Goal: Task Accomplishment & Management: Use online tool/utility

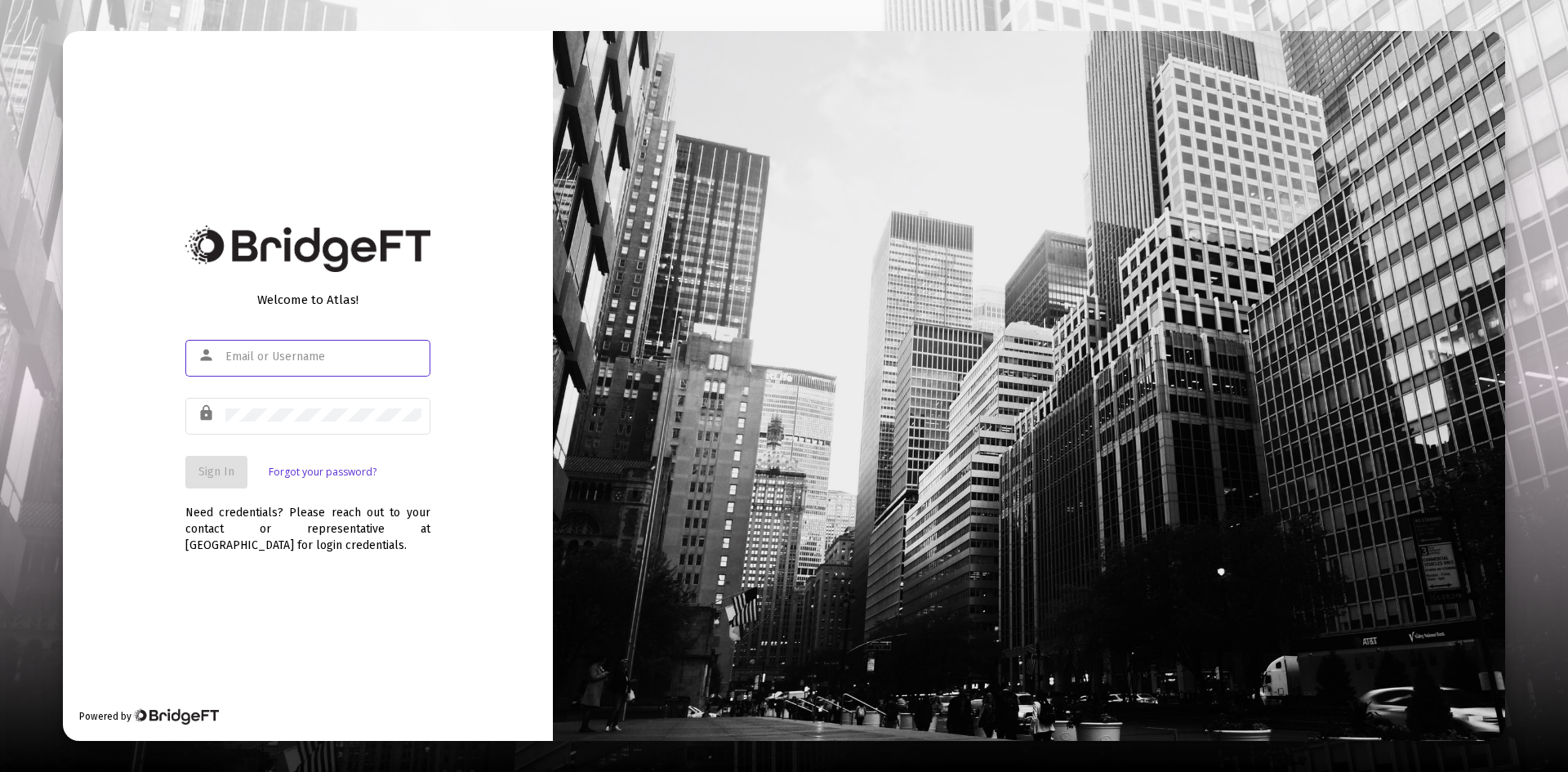
click at [283, 350] on input "text" at bounding box center [323, 357] width 196 height 13
type input "[PERSON_NAME][EMAIL_ADDRESS][DOMAIN_NAME]"
click at [214, 468] on span "Sign In" at bounding box center [216, 471] width 36 height 14
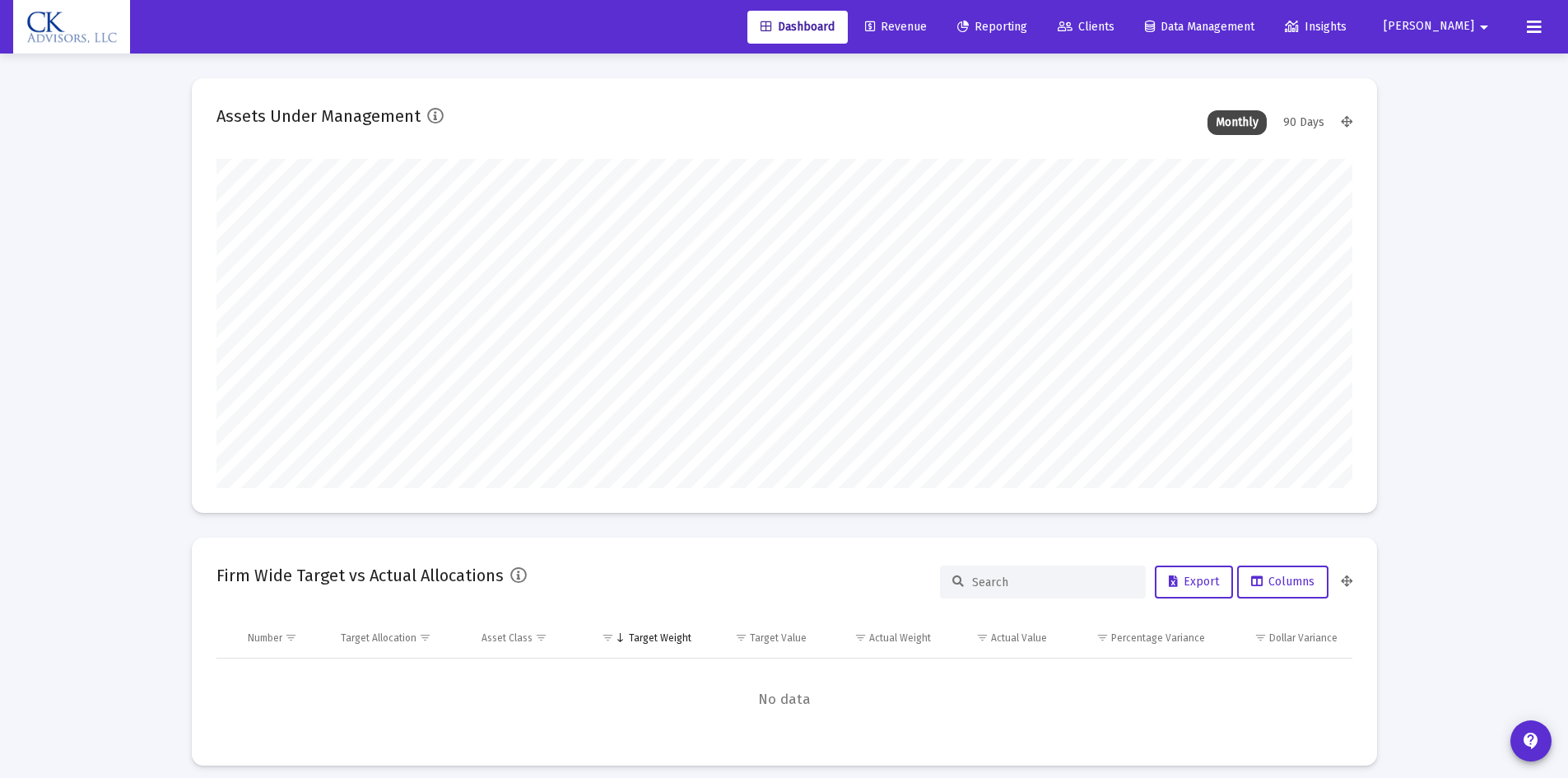
scroll to position [329, 1136]
type input "[DATE]"
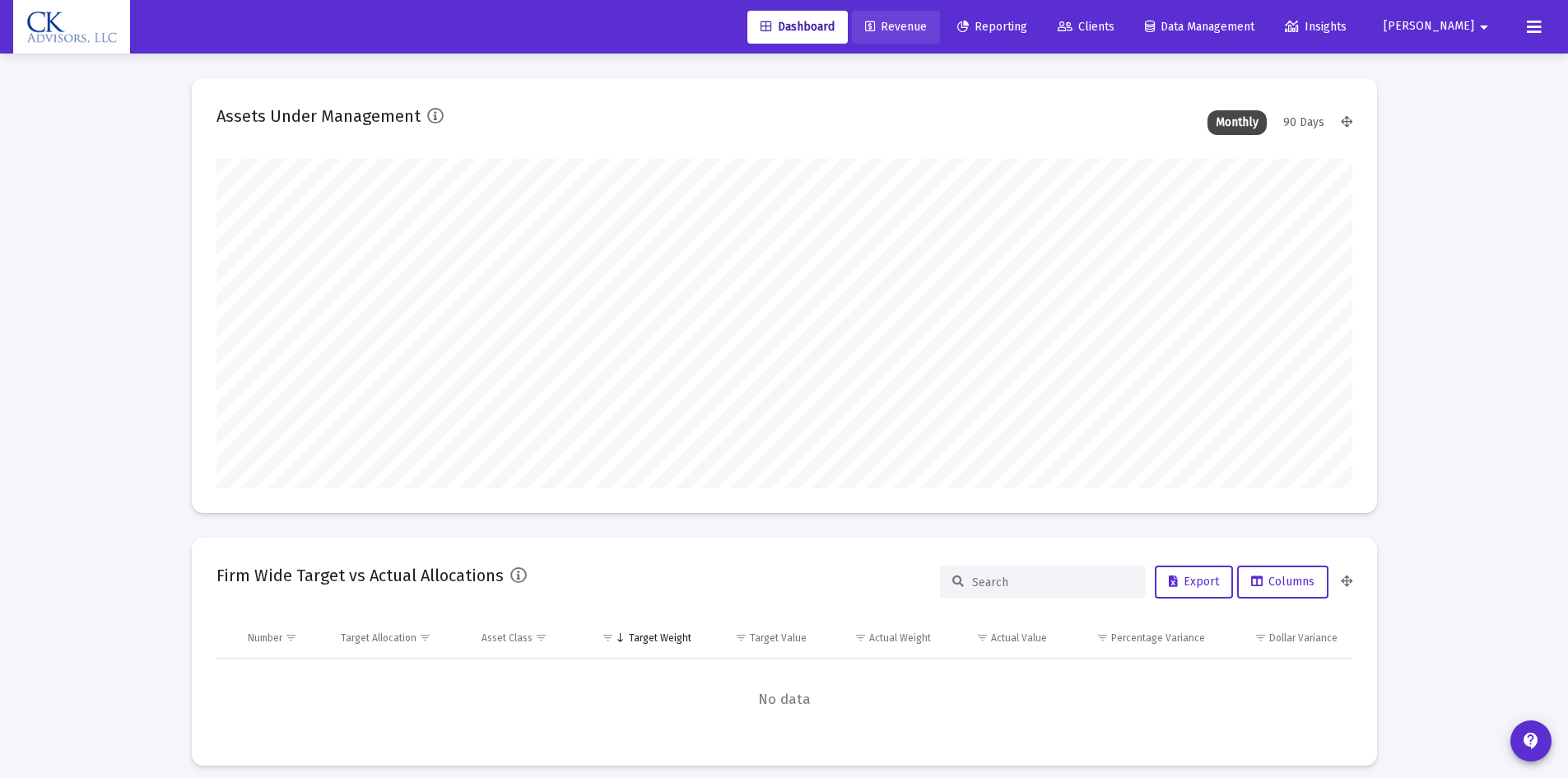
click at [927, 24] on span "Revenue" at bounding box center [896, 27] width 61 height 14
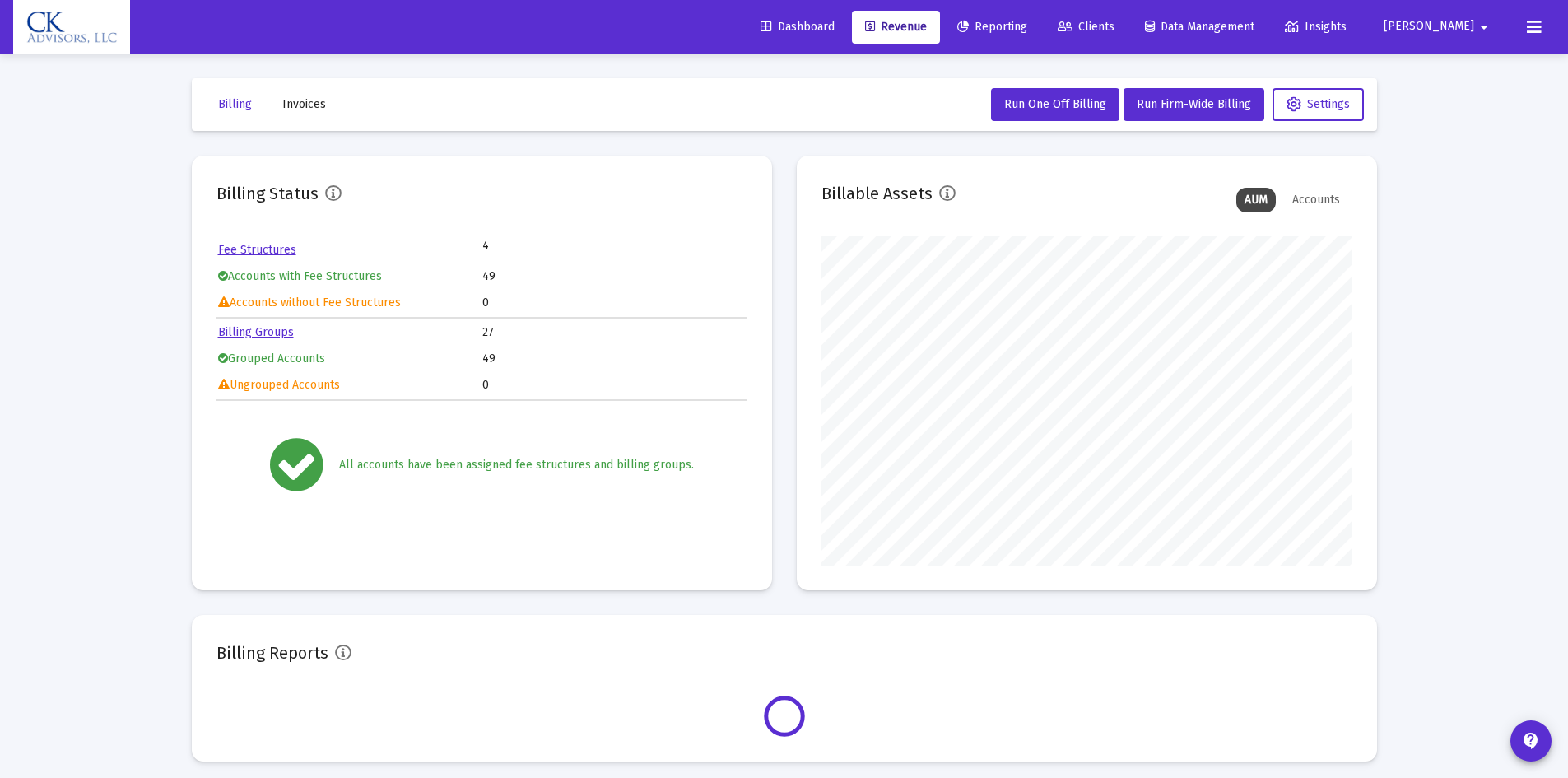
scroll to position [329, 531]
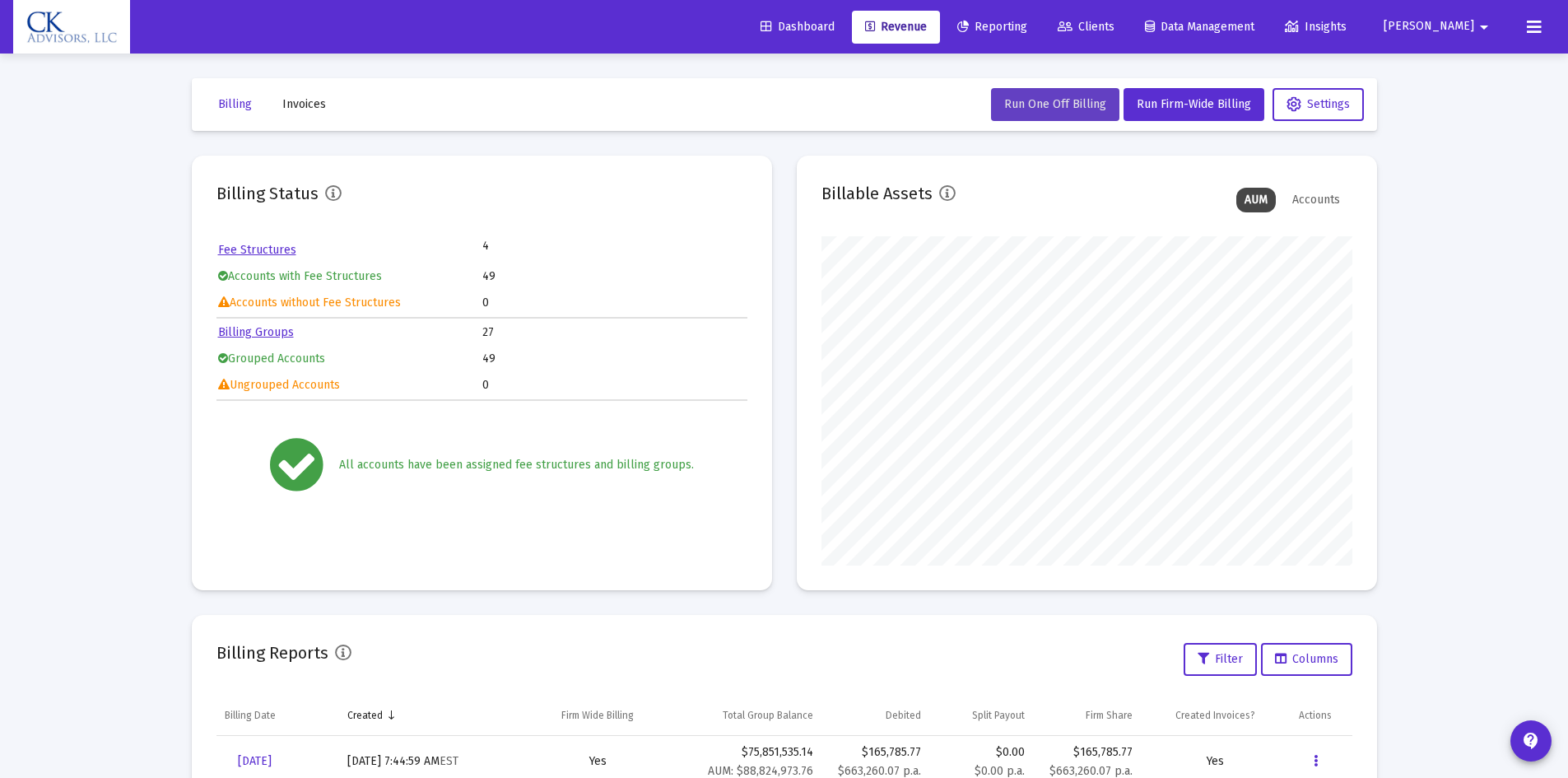
click at [1081, 108] on span "Run One Off Billing" at bounding box center [1055, 104] width 102 height 14
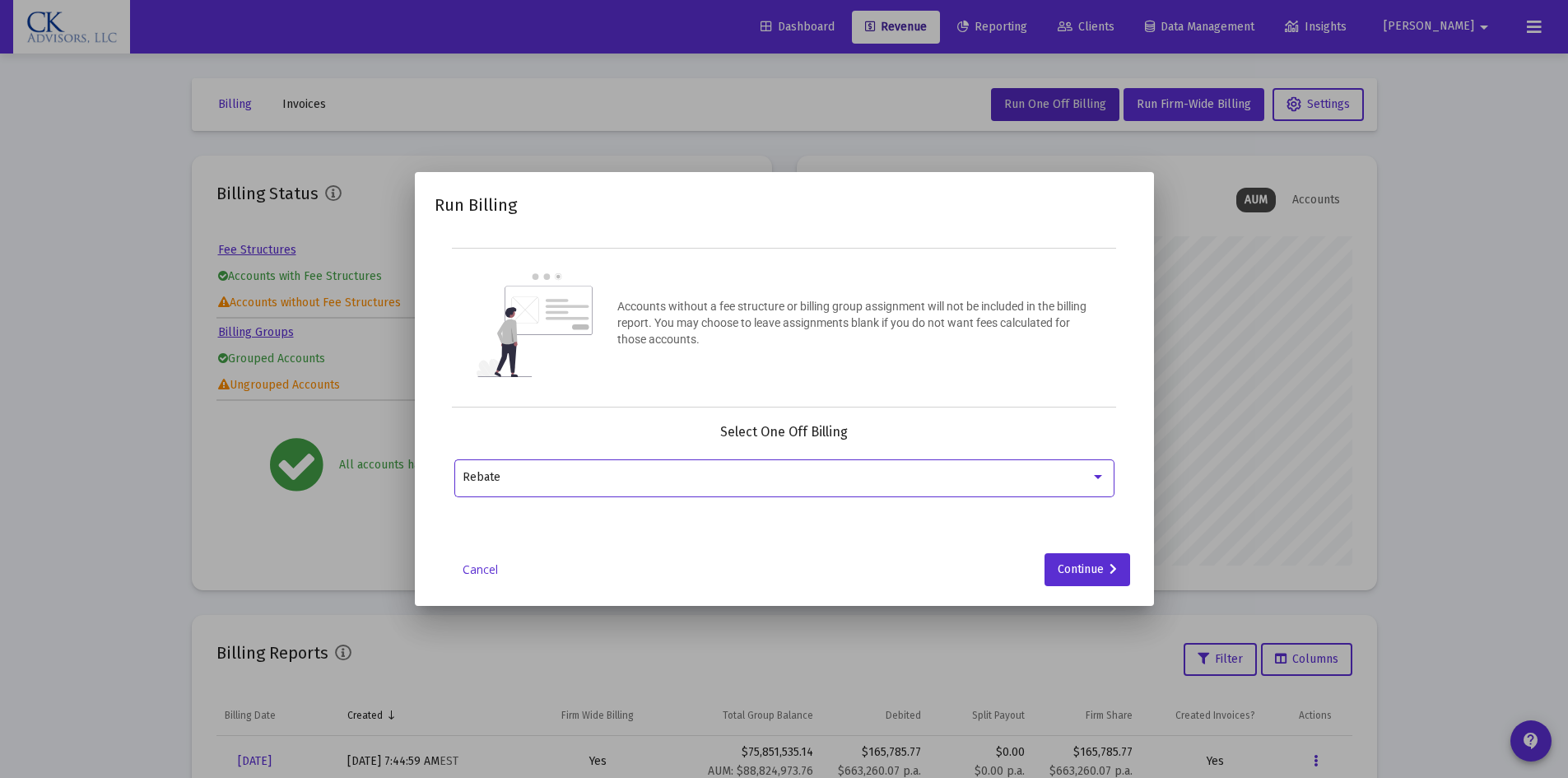
click at [1102, 471] on div at bounding box center [1098, 477] width 15 height 13
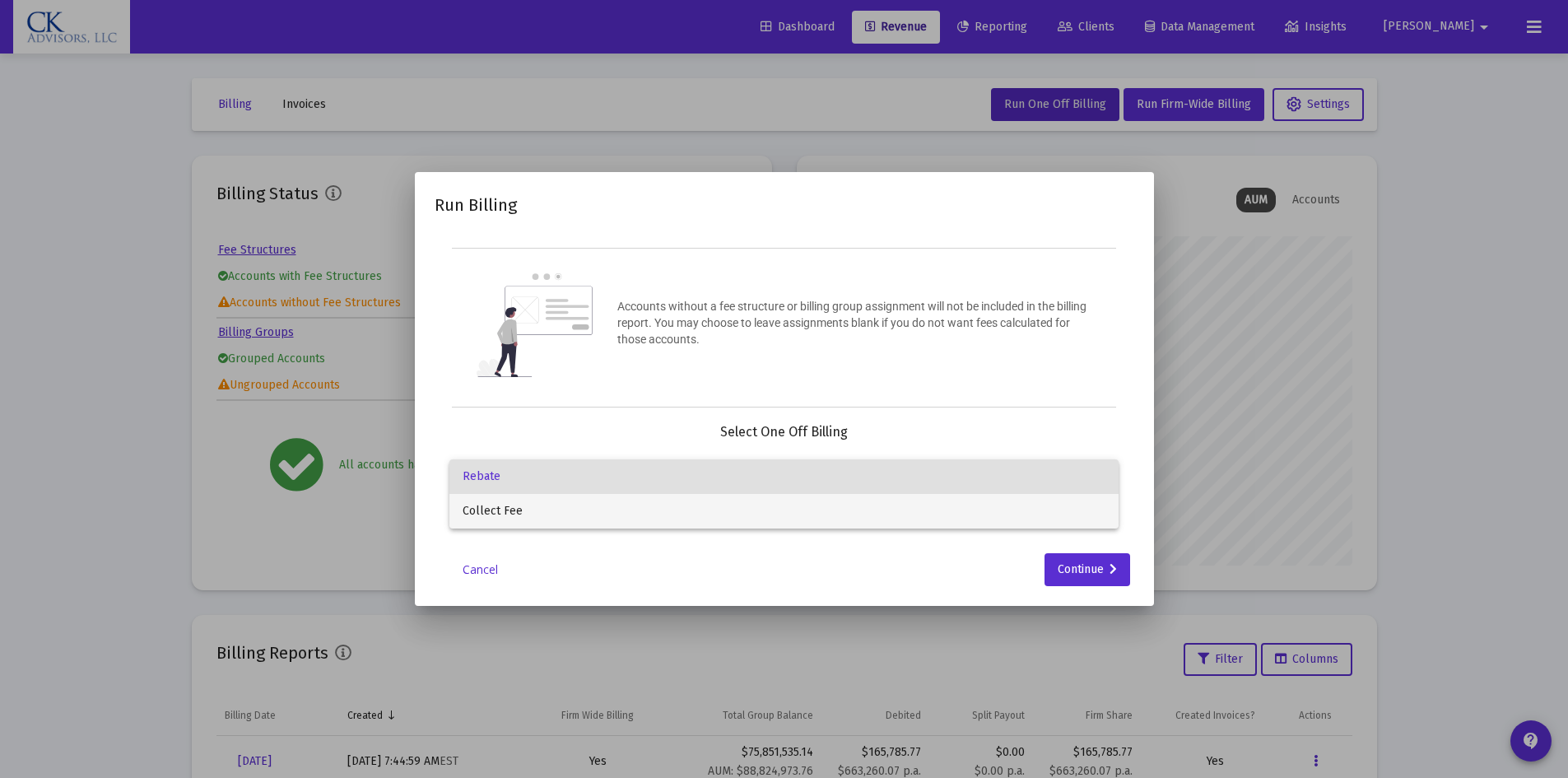
click at [590, 503] on span "Collect Fee" at bounding box center [784, 511] width 643 height 34
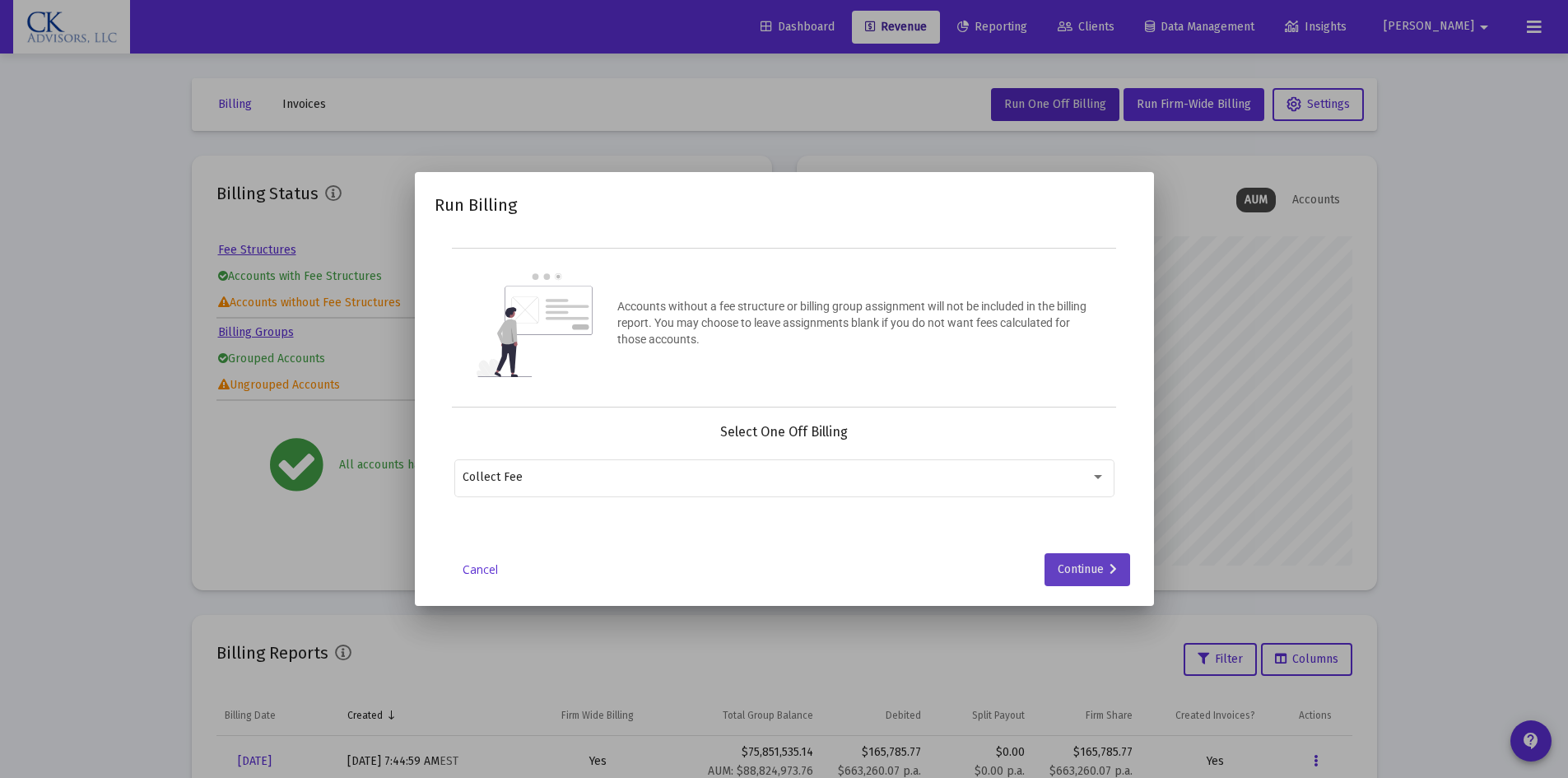
click at [1058, 561] on div "Continue" at bounding box center [1087, 569] width 60 height 33
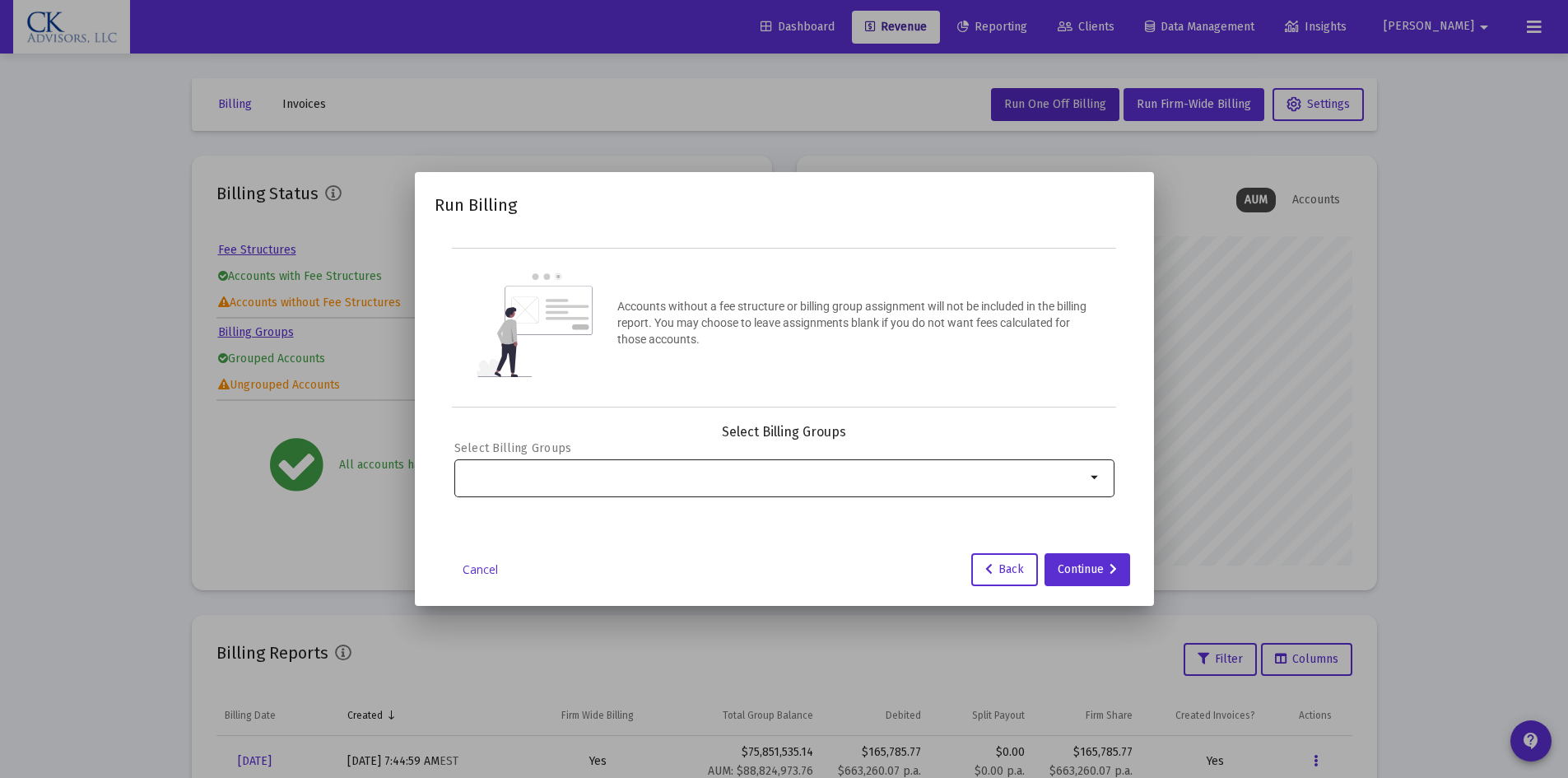
click at [1097, 472] on mat-icon "arrow_drop_down" at bounding box center [1096, 477] width 20 height 20
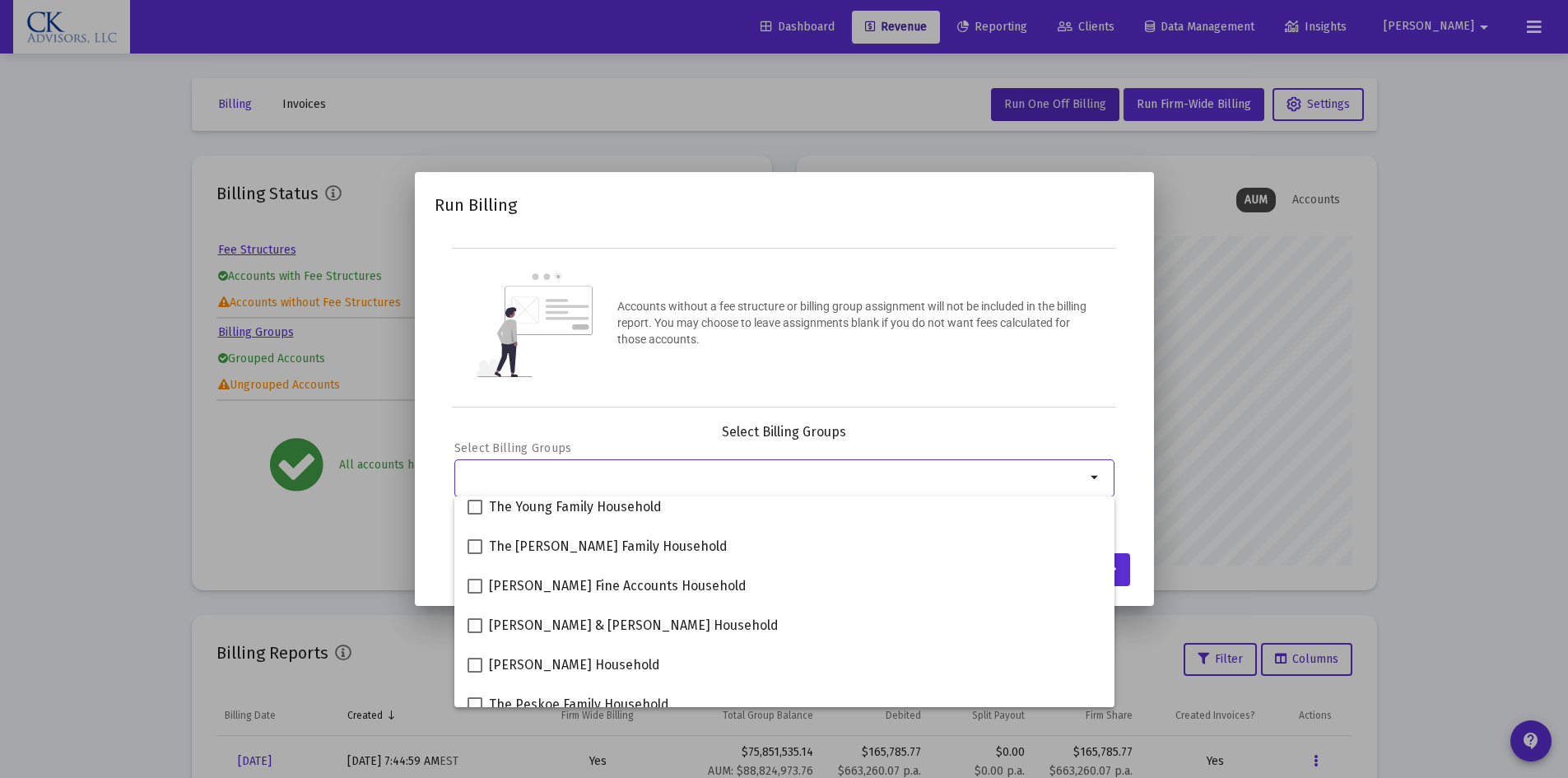
scroll to position [274, 0]
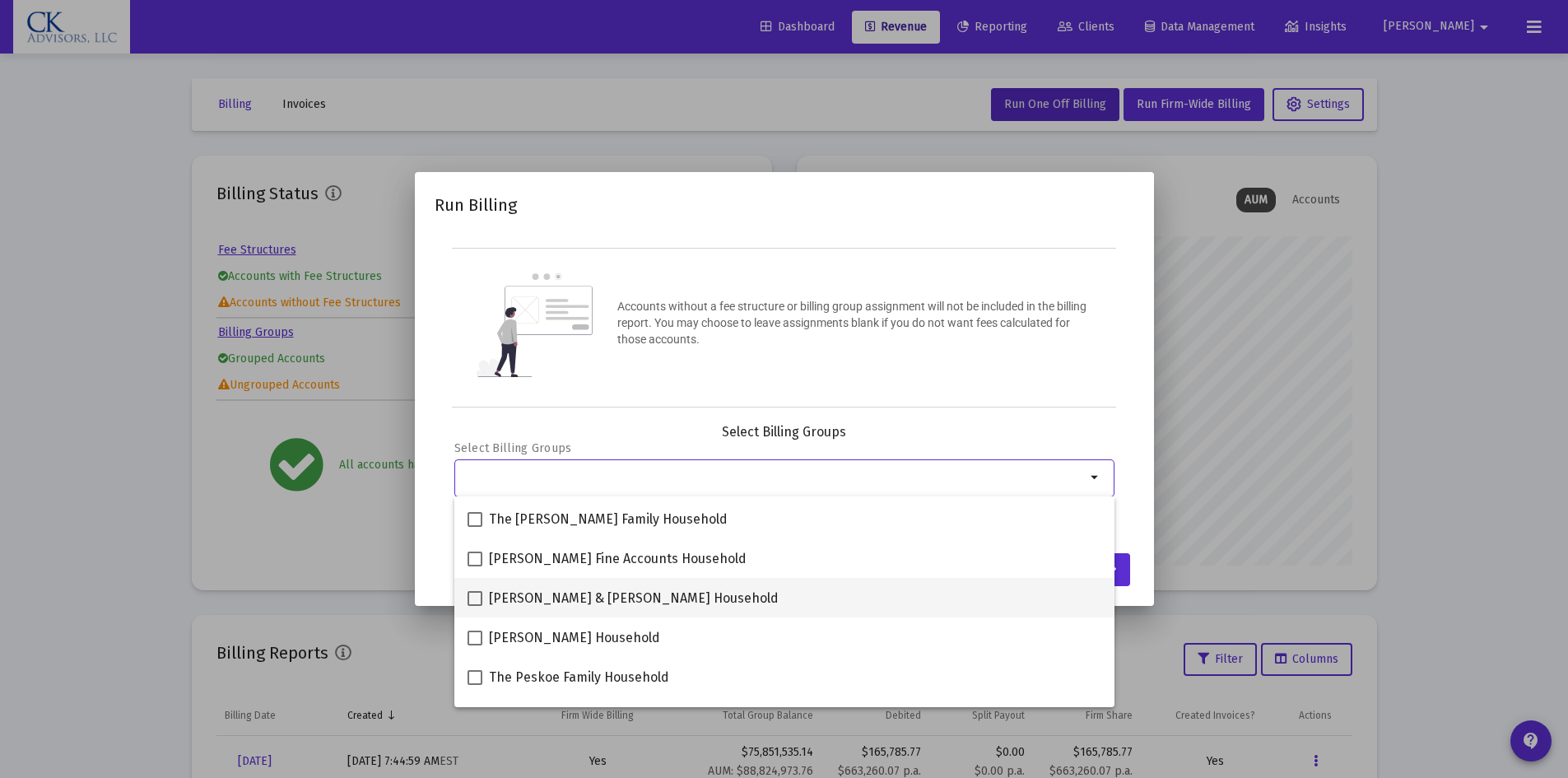
click at [479, 599] on span at bounding box center [475, 598] width 15 height 15
click at [475, 606] on input "[PERSON_NAME] & [PERSON_NAME] Household" at bounding box center [474, 606] width 1 height 1
checkbox input "true"
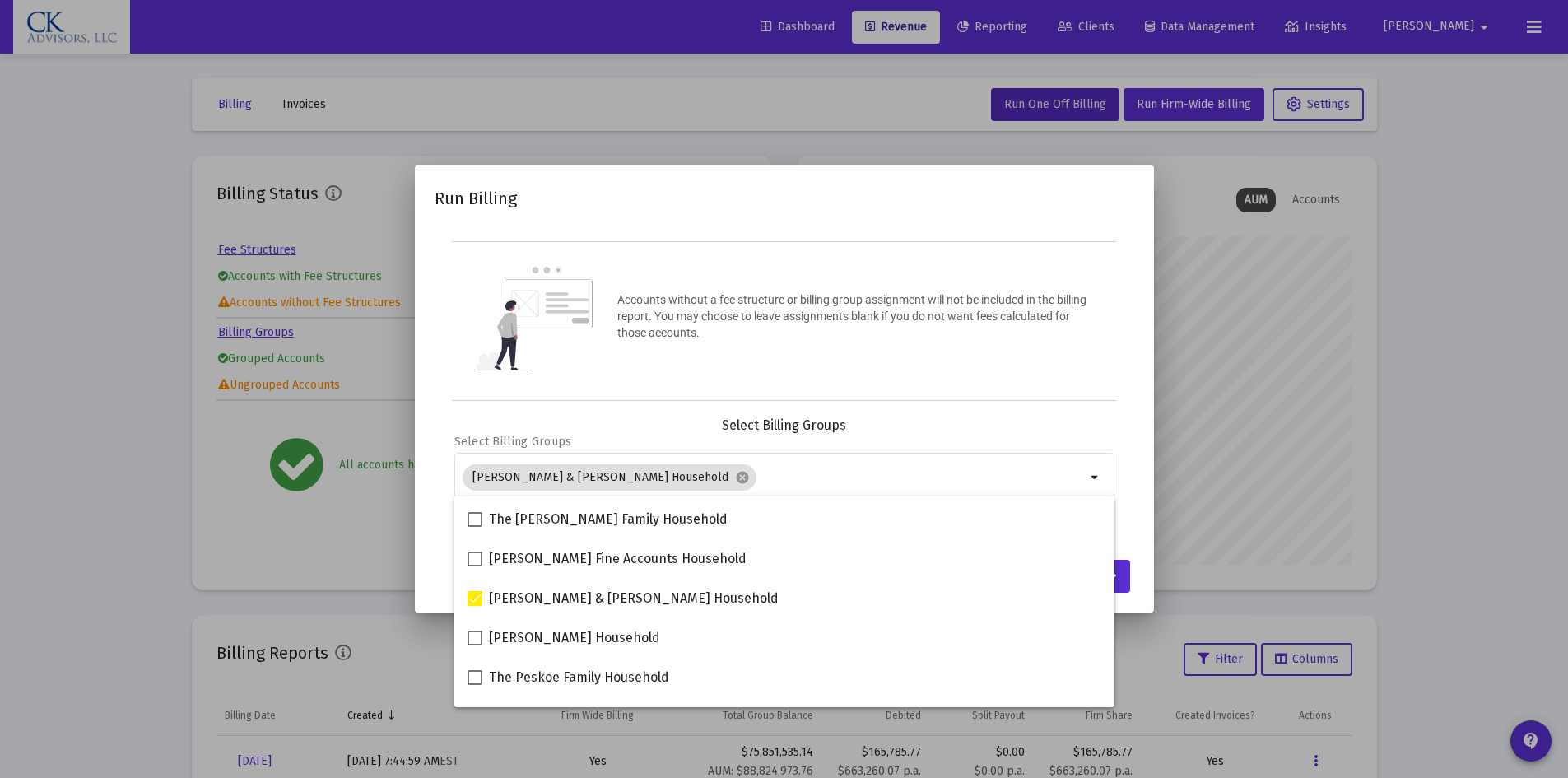
click at [1145, 528] on mat-dialog-container "Run Billing Accounts without a fee structure or billing group assignment will n…" at bounding box center [785, 389] width 739 height 447
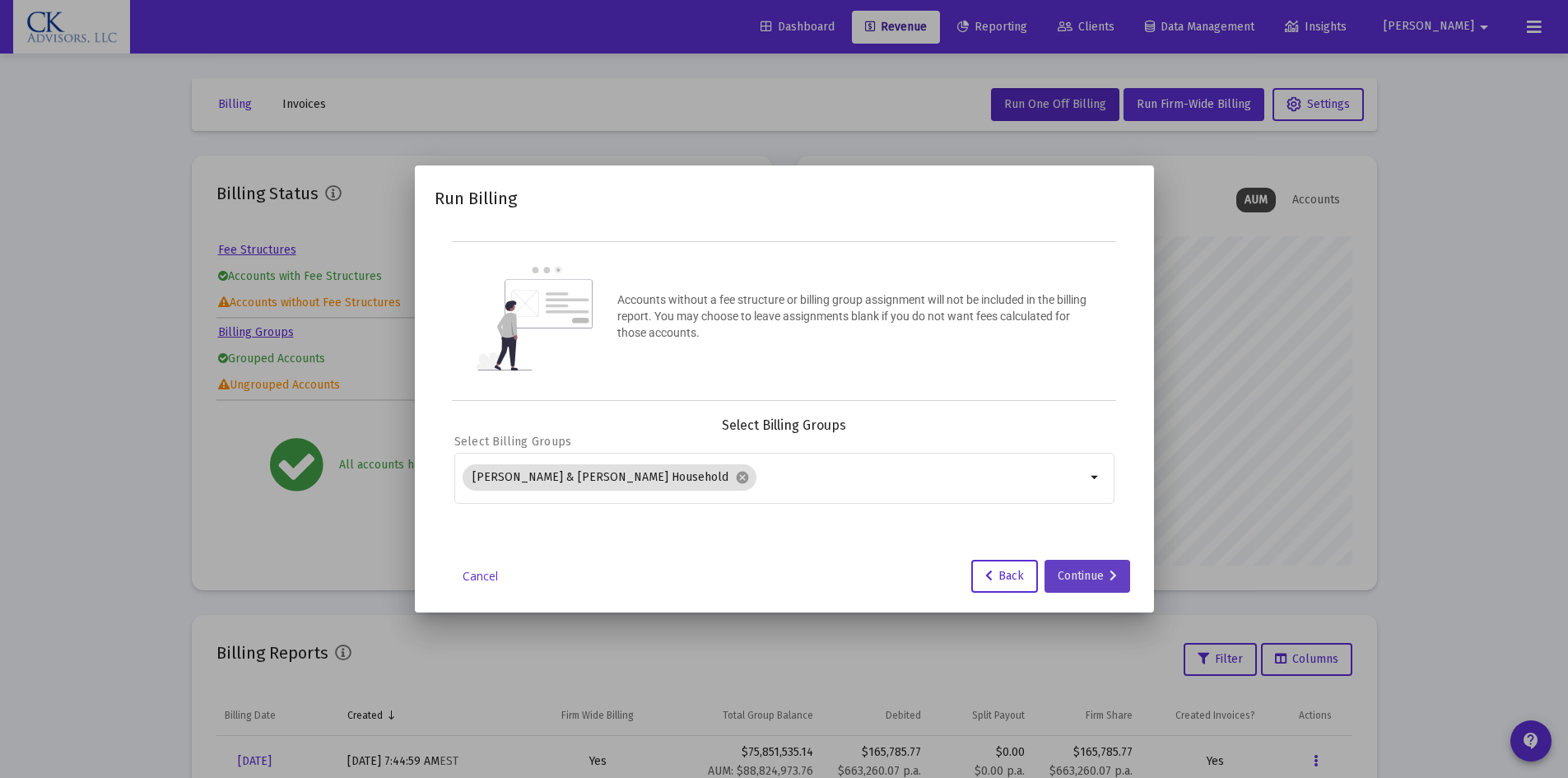
click at [1108, 578] on div "Continue" at bounding box center [1087, 576] width 60 height 33
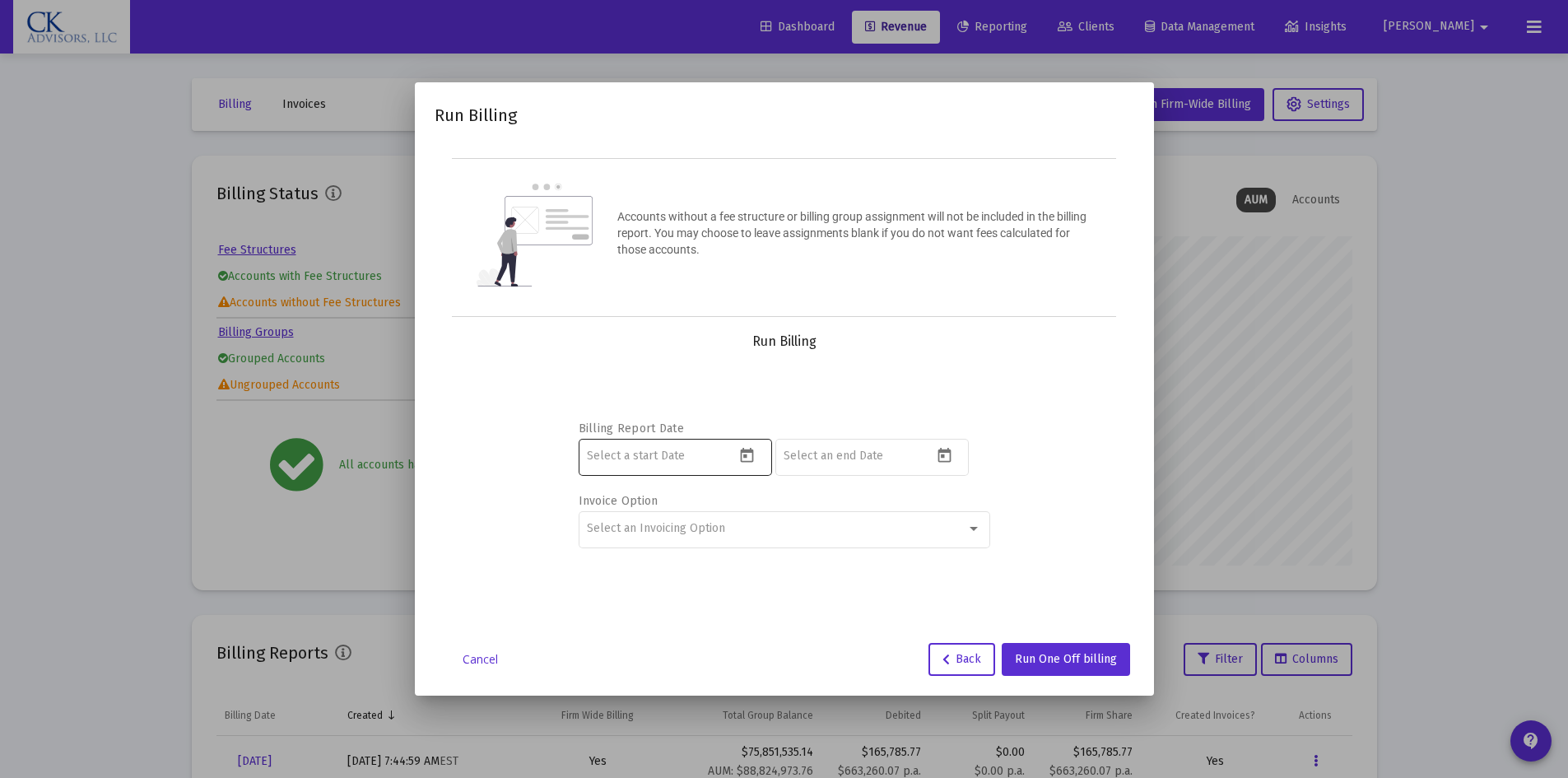
click at [750, 455] on icon "Open calendar" at bounding box center [747, 455] width 18 height 18
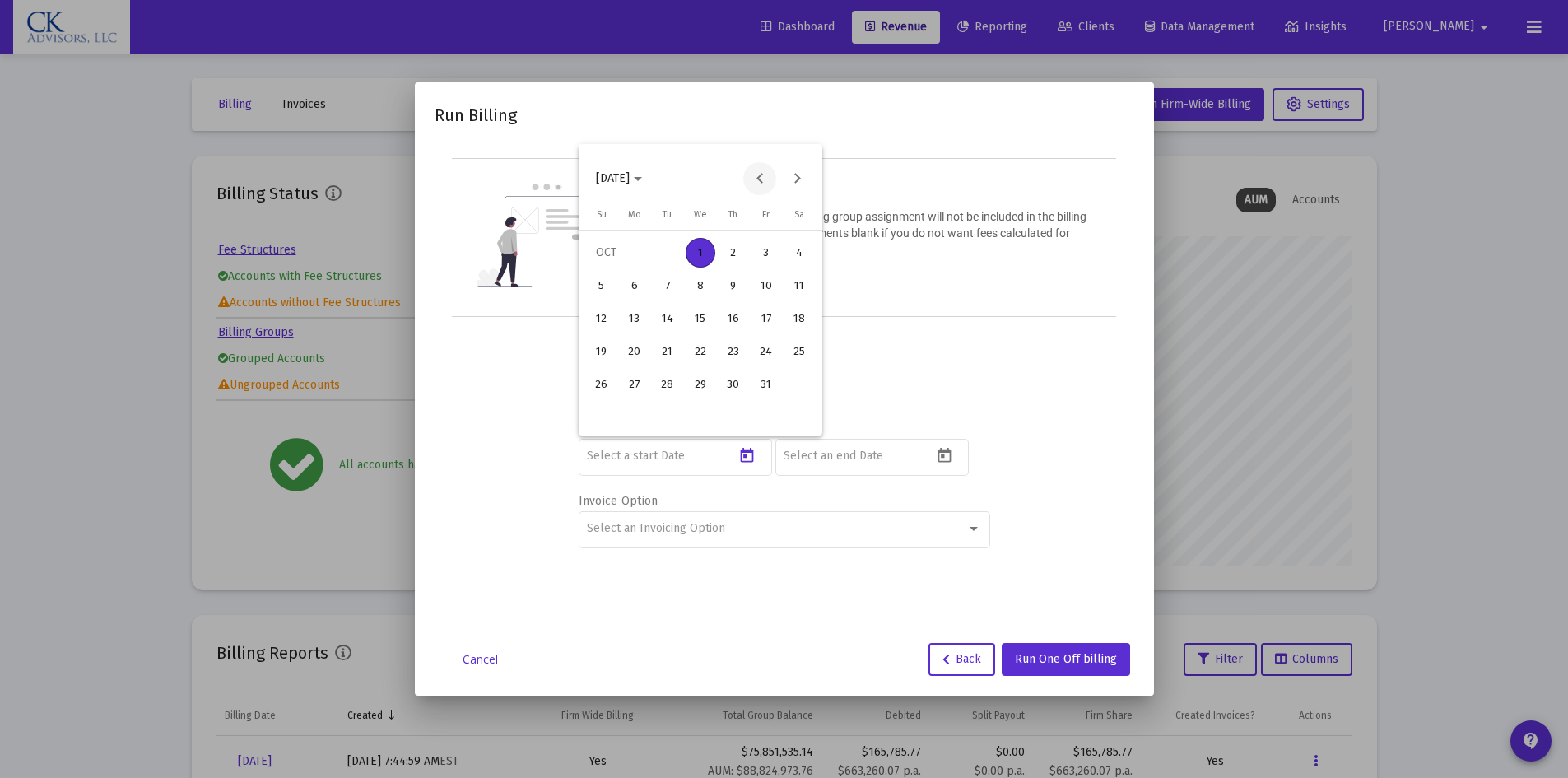
click at [757, 176] on button "Previous month" at bounding box center [760, 178] width 33 height 33
click at [673, 280] on div "1" at bounding box center [667, 285] width 29 height 29
type input "[DATE]"
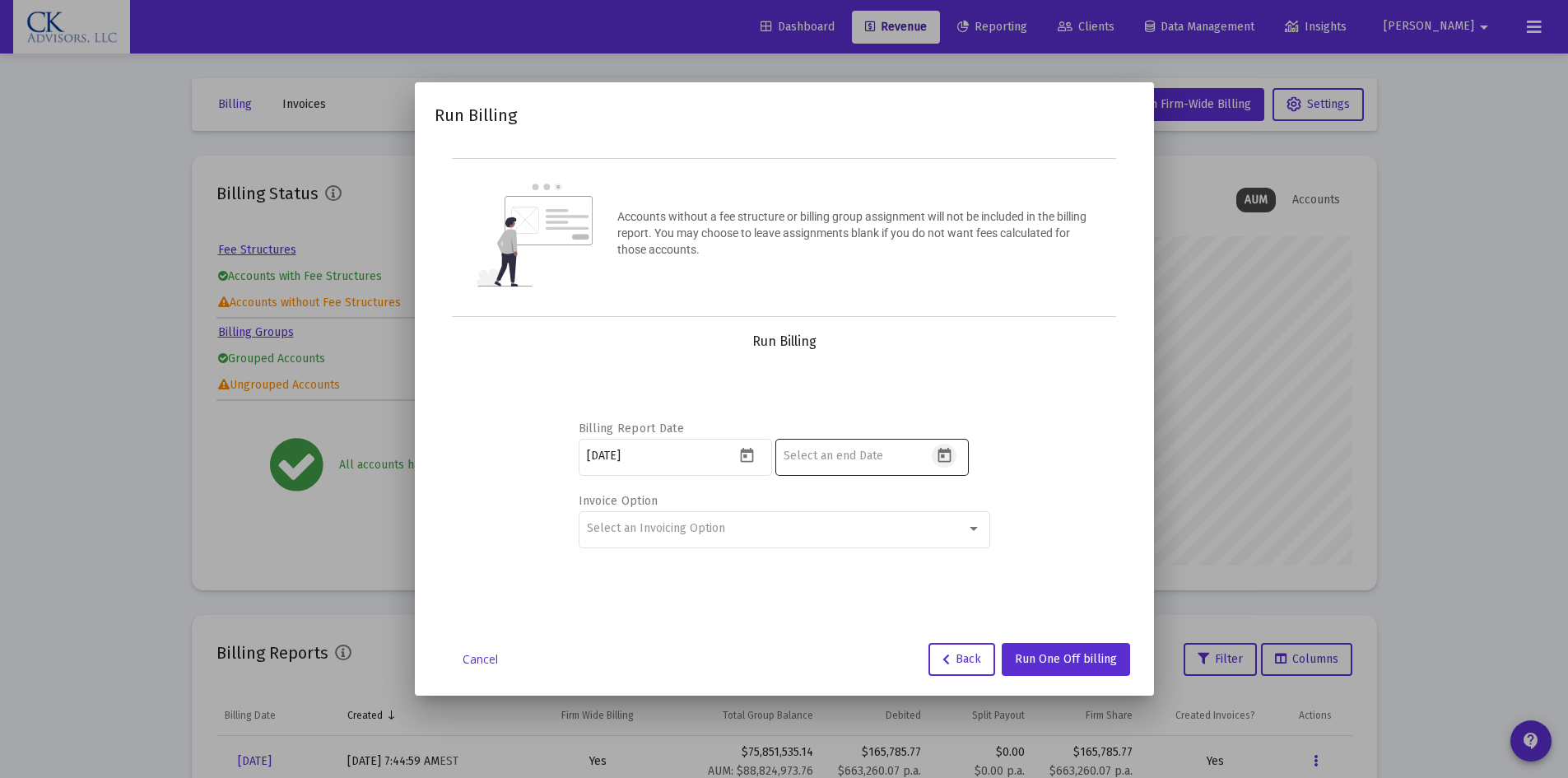
click at [955, 460] on button "Open calendar" at bounding box center [944, 455] width 24 height 24
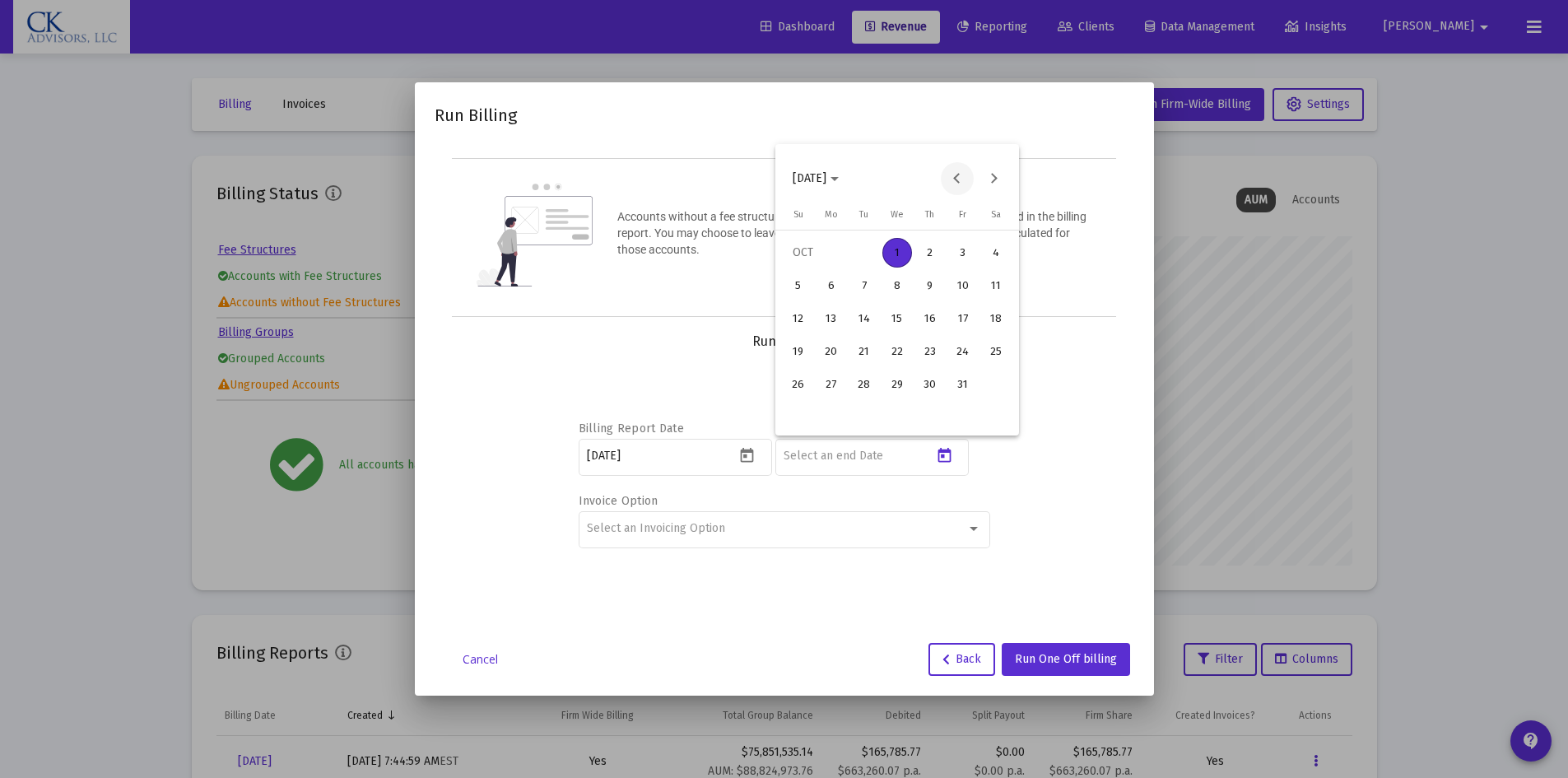
click at [955, 178] on button "Previous month" at bounding box center [957, 178] width 33 height 33
click at [866, 411] on div "30" at bounding box center [864, 417] width 29 height 29
type input "[DATE]"
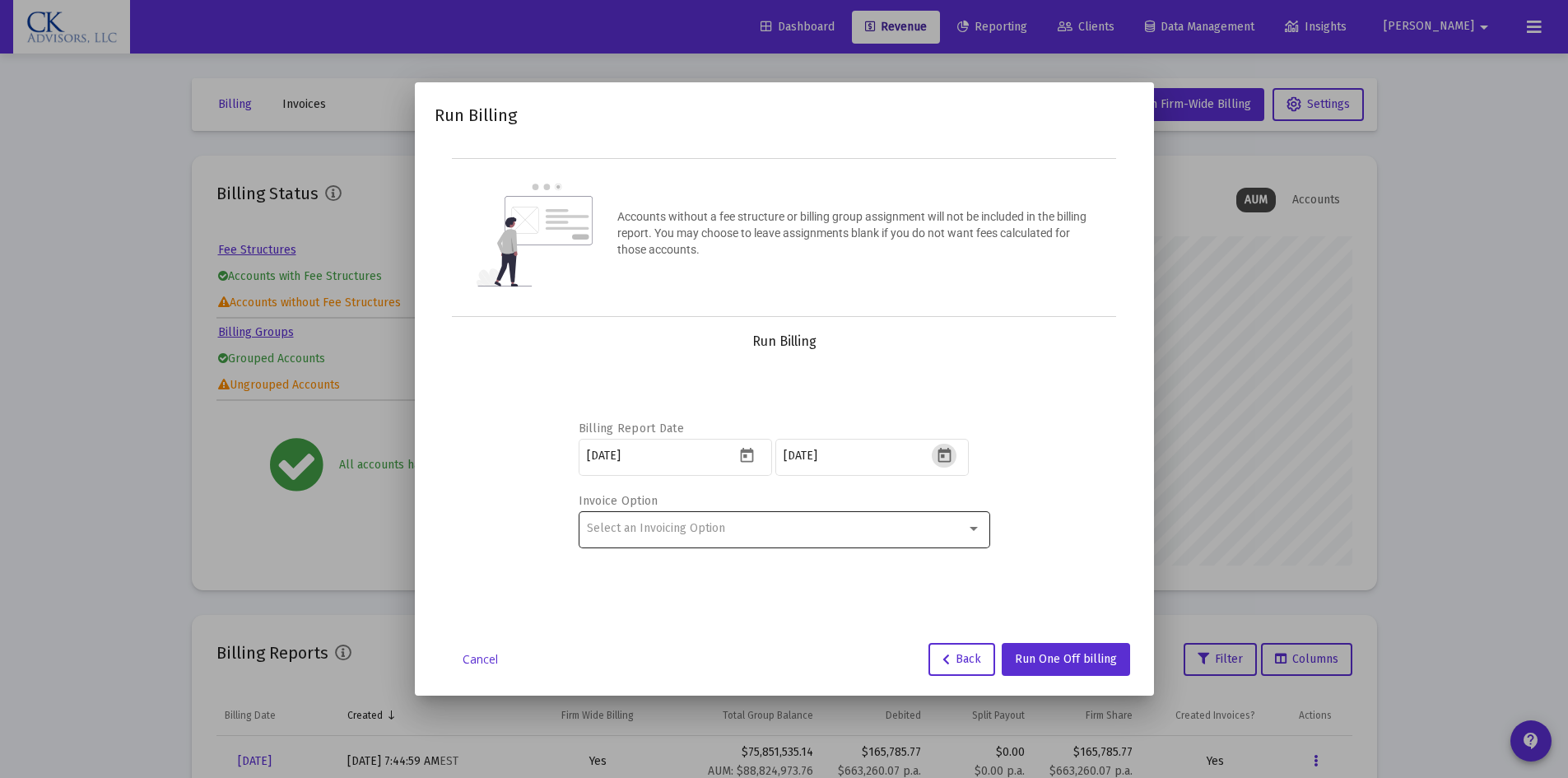
click at [978, 522] on div at bounding box center [974, 528] width 15 height 13
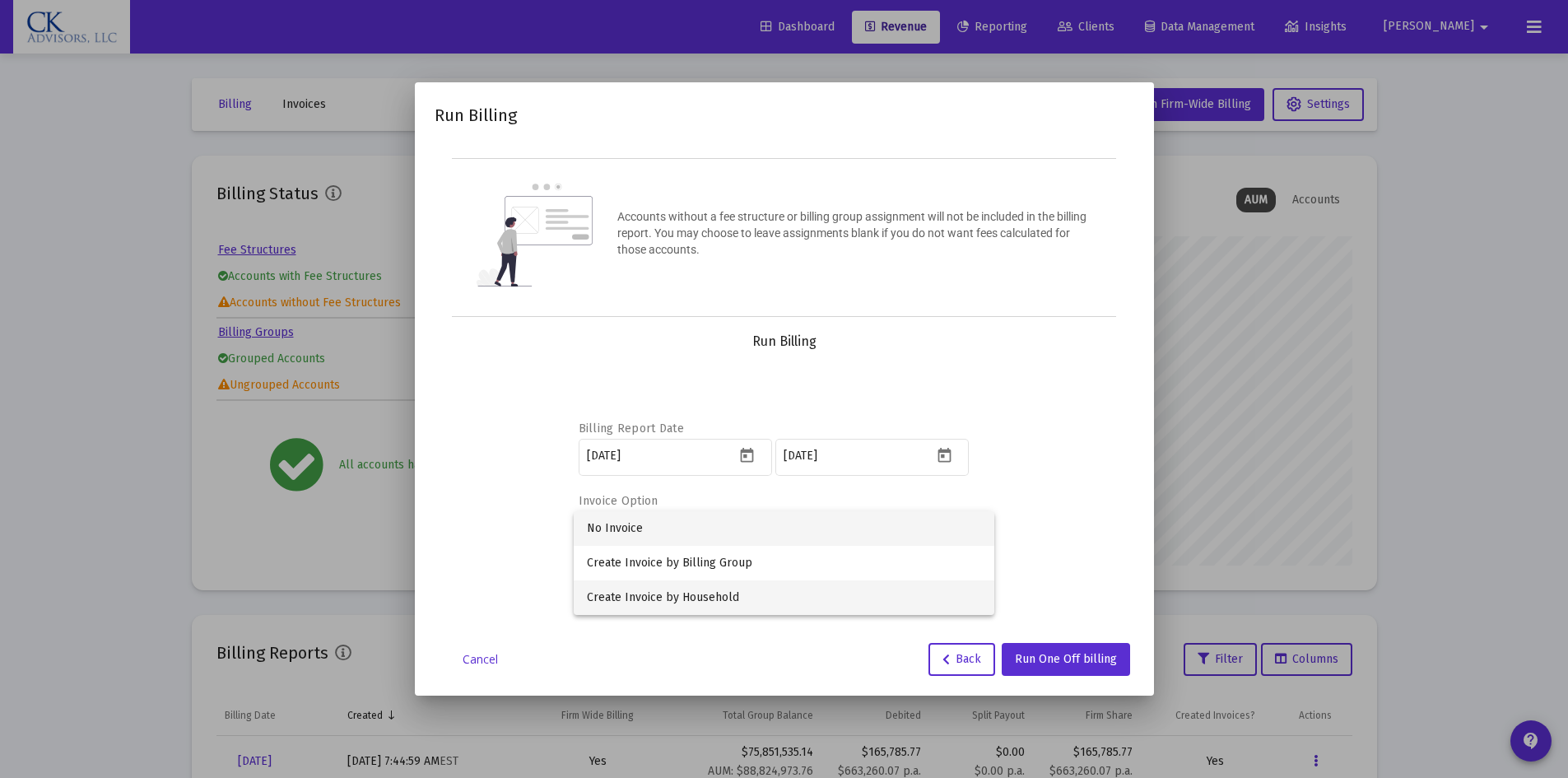
click at [708, 594] on span "Create Invoice by Household" at bounding box center [783, 597] width 394 height 34
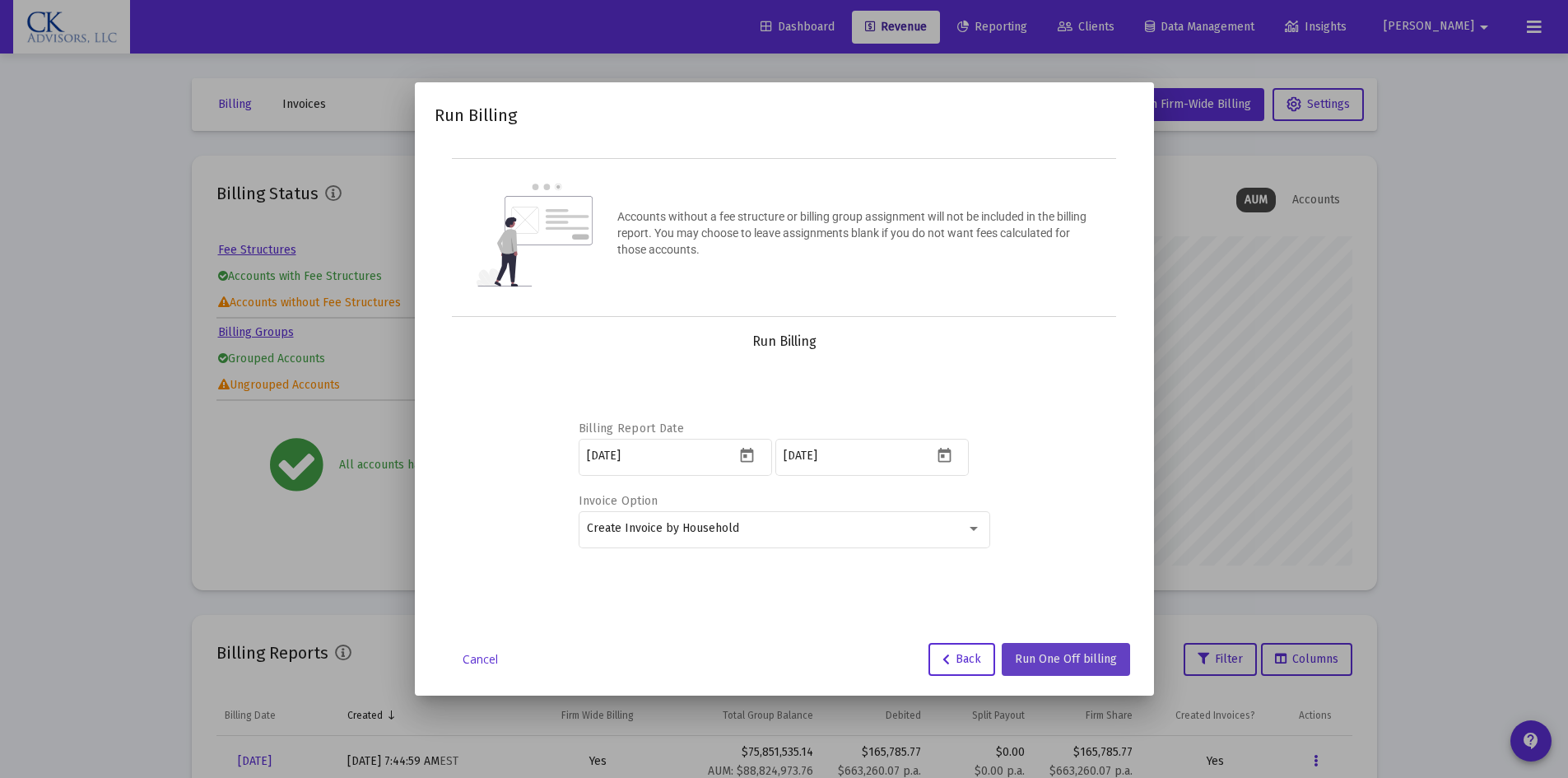
click at [1085, 663] on span "Run One Off billing" at bounding box center [1066, 659] width 102 height 14
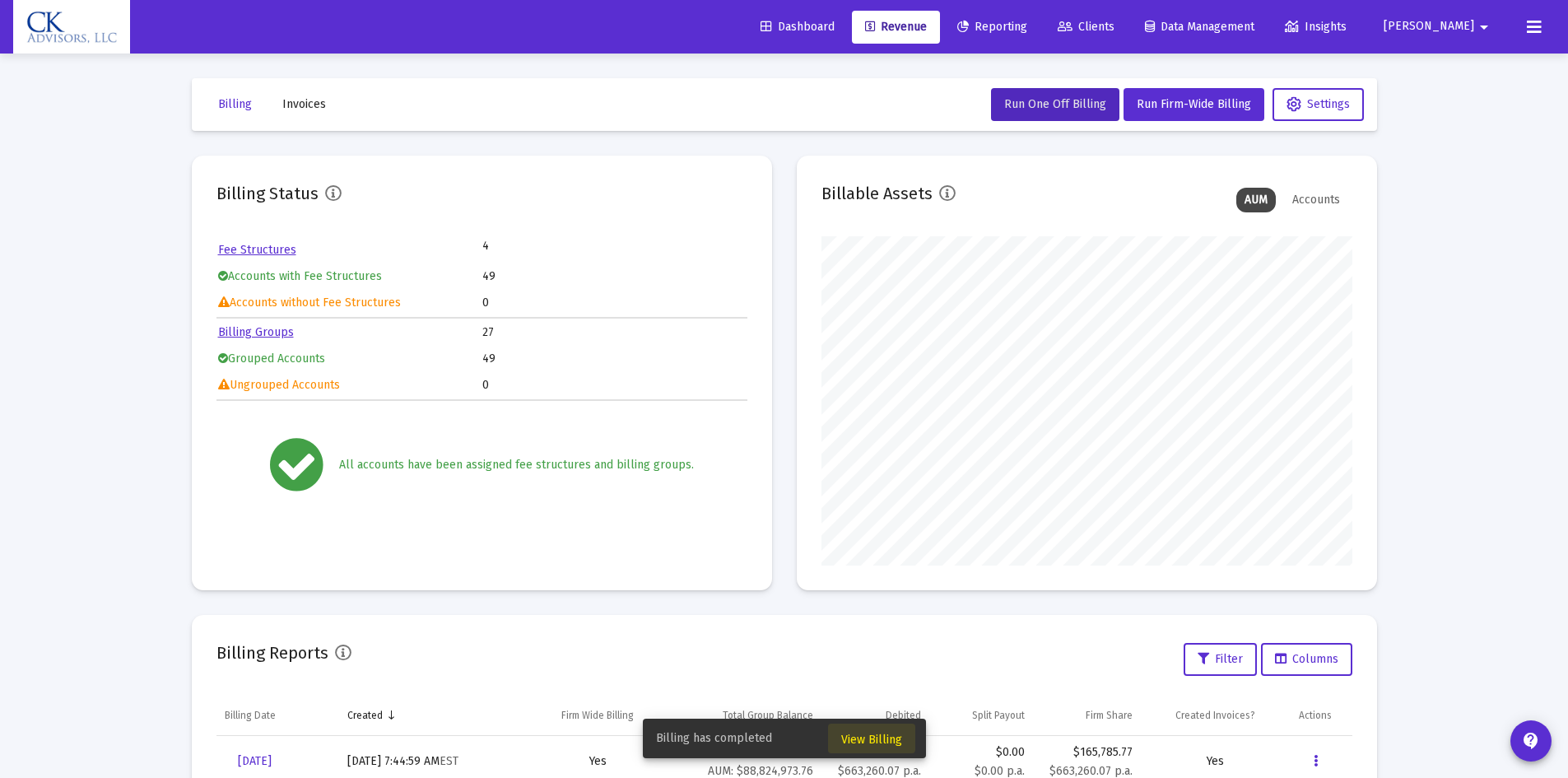
click at [860, 737] on span "View Billing" at bounding box center [871, 739] width 61 height 14
